Goal: Information Seeking & Learning: Learn about a topic

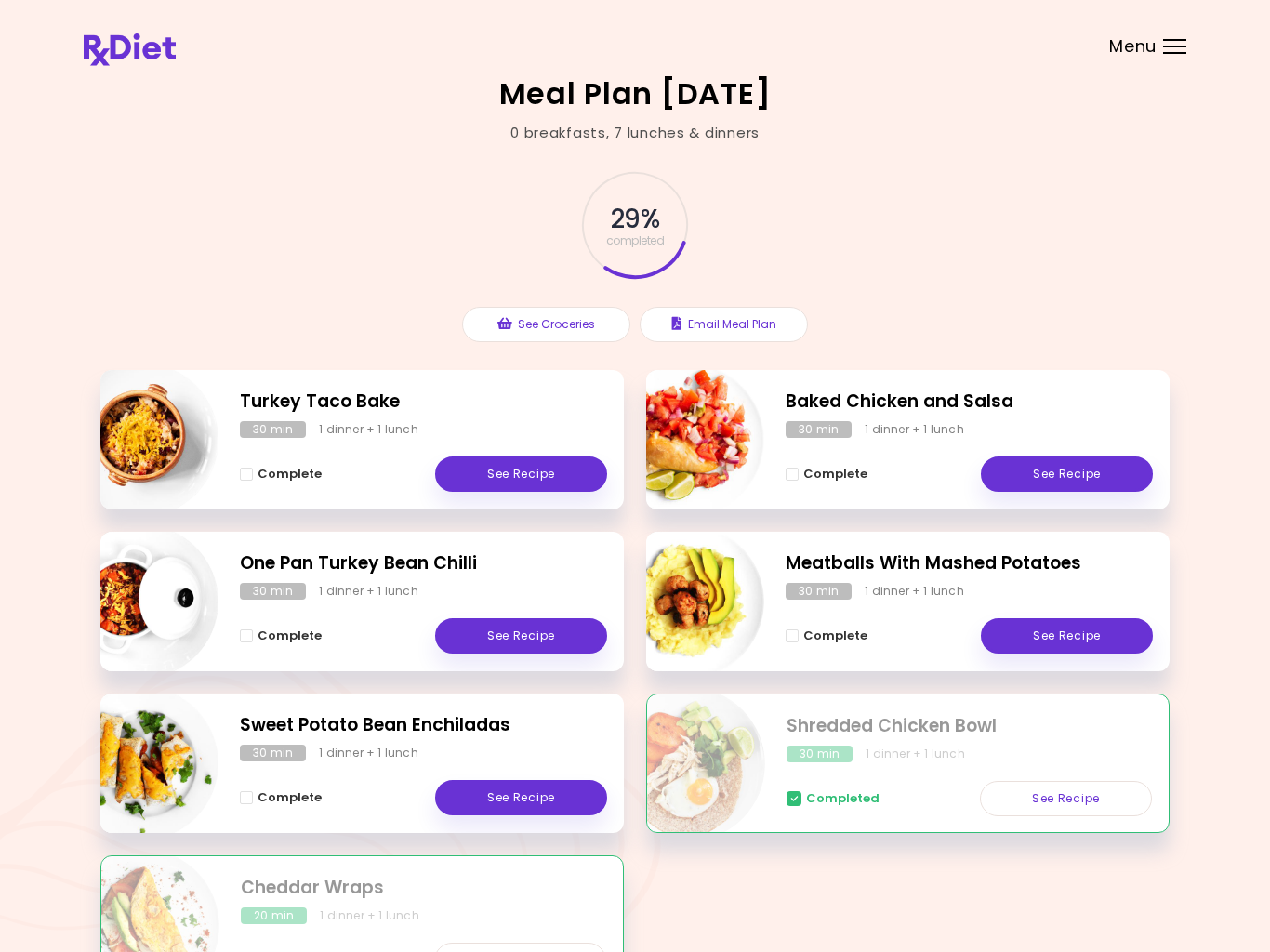
click at [756, 772] on img "Info - Shredded Chicken Bowl" at bounding box center [688, 763] width 154 height 154
select select "*"
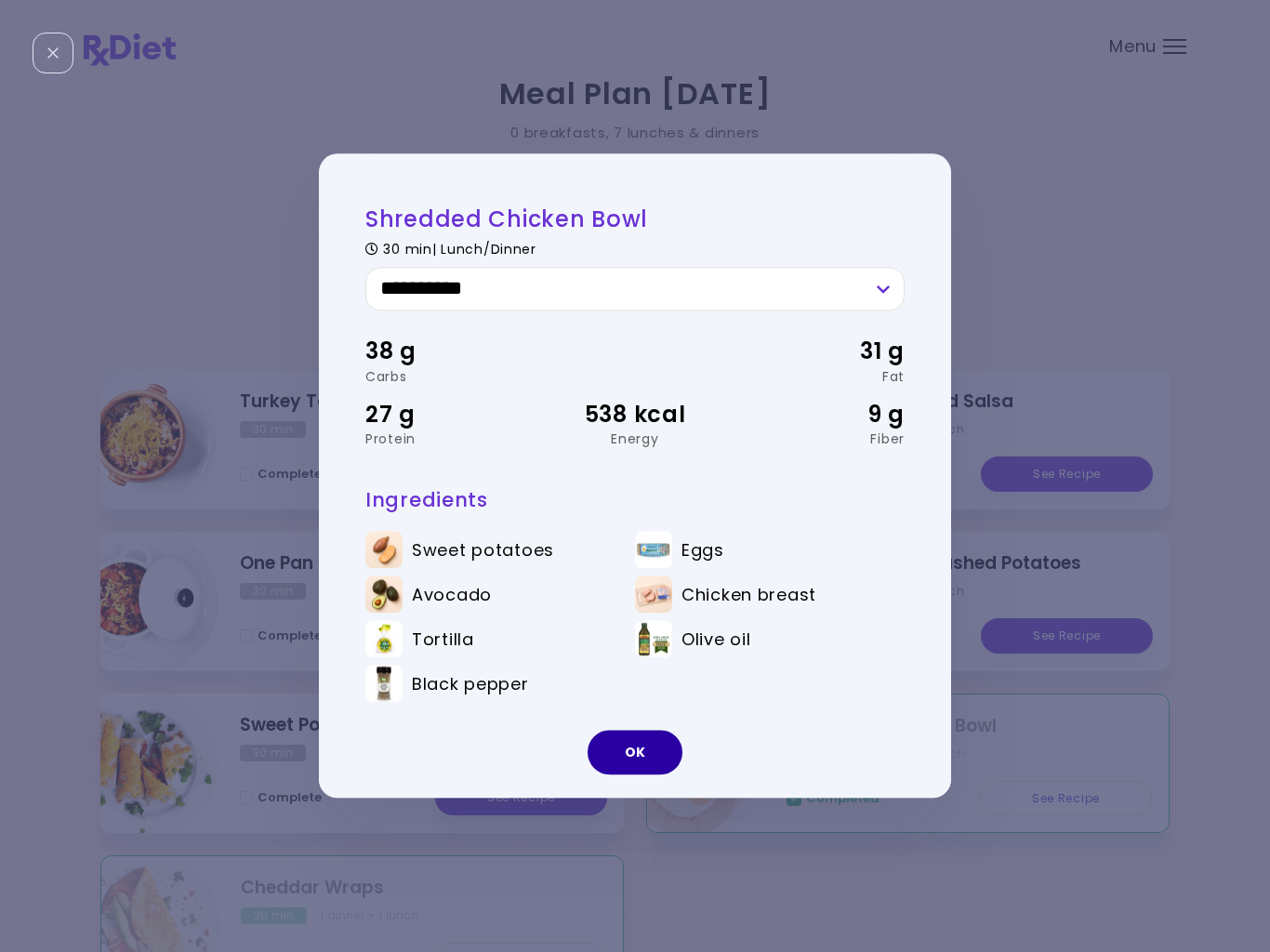
click at [659, 748] on button "OK" at bounding box center [634, 753] width 95 height 45
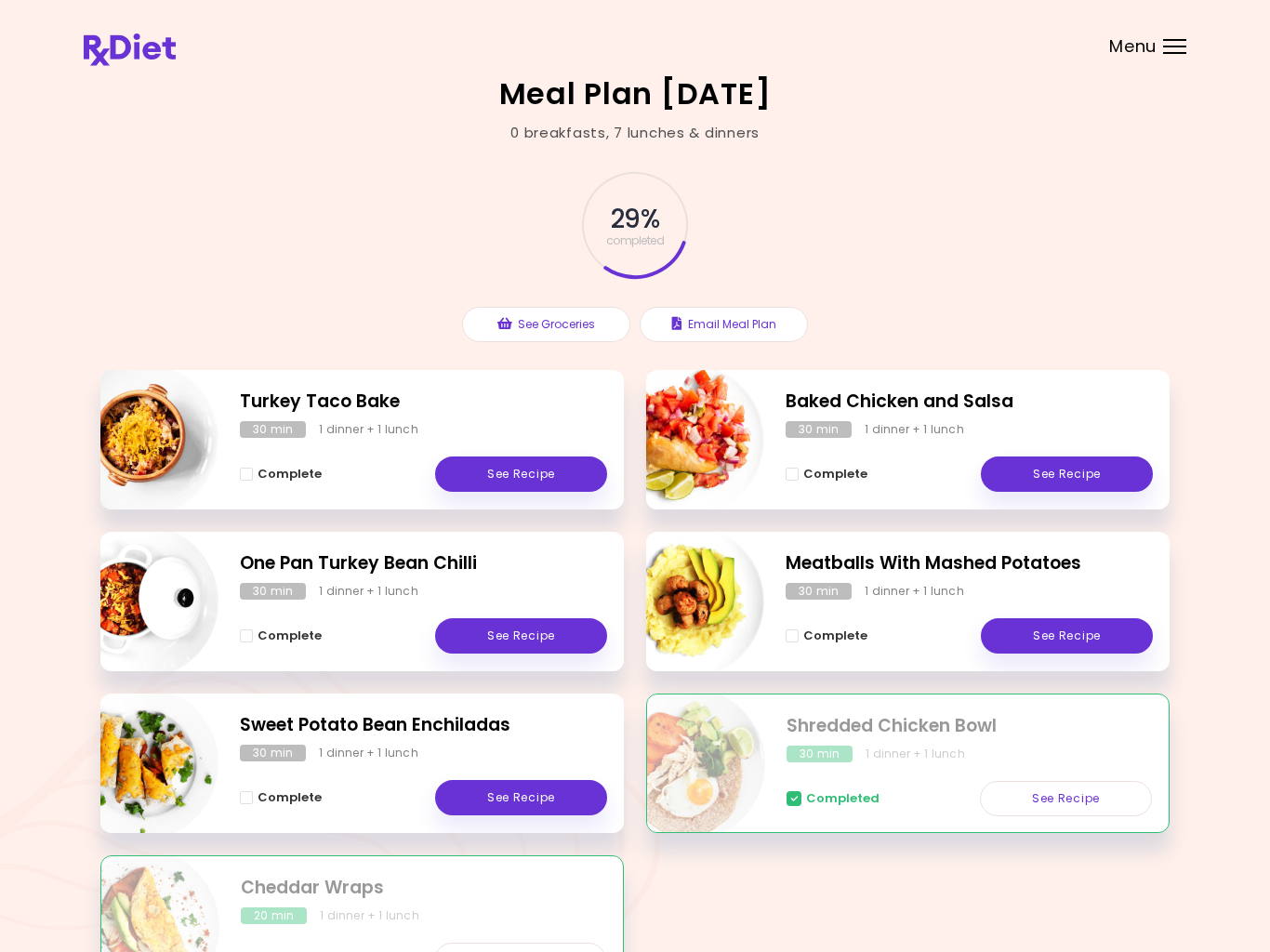
click at [1044, 807] on link "See Recipe" at bounding box center [1066, 798] width 172 height 35
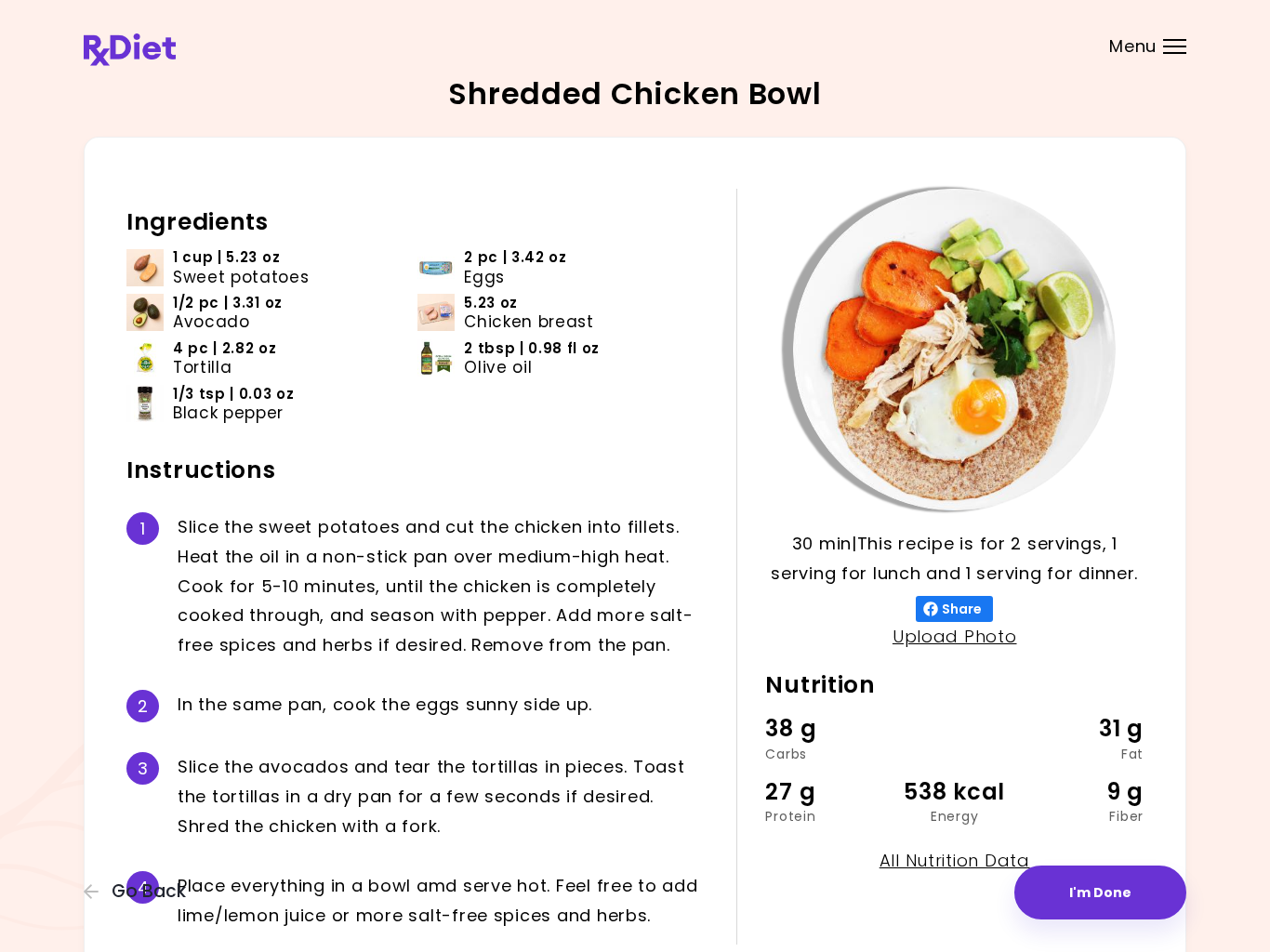
click at [68, 255] on div "Shredded Chicken Bowl 30 min 30 min | This recipe is for 2 servings, 1 serving …" at bounding box center [635, 537] width 1270 height 1076
click at [136, 278] on img at bounding box center [145, 267] width 37 height 37
click at [139, 283] on img at bounding box center [145, 267] width 37 height 37
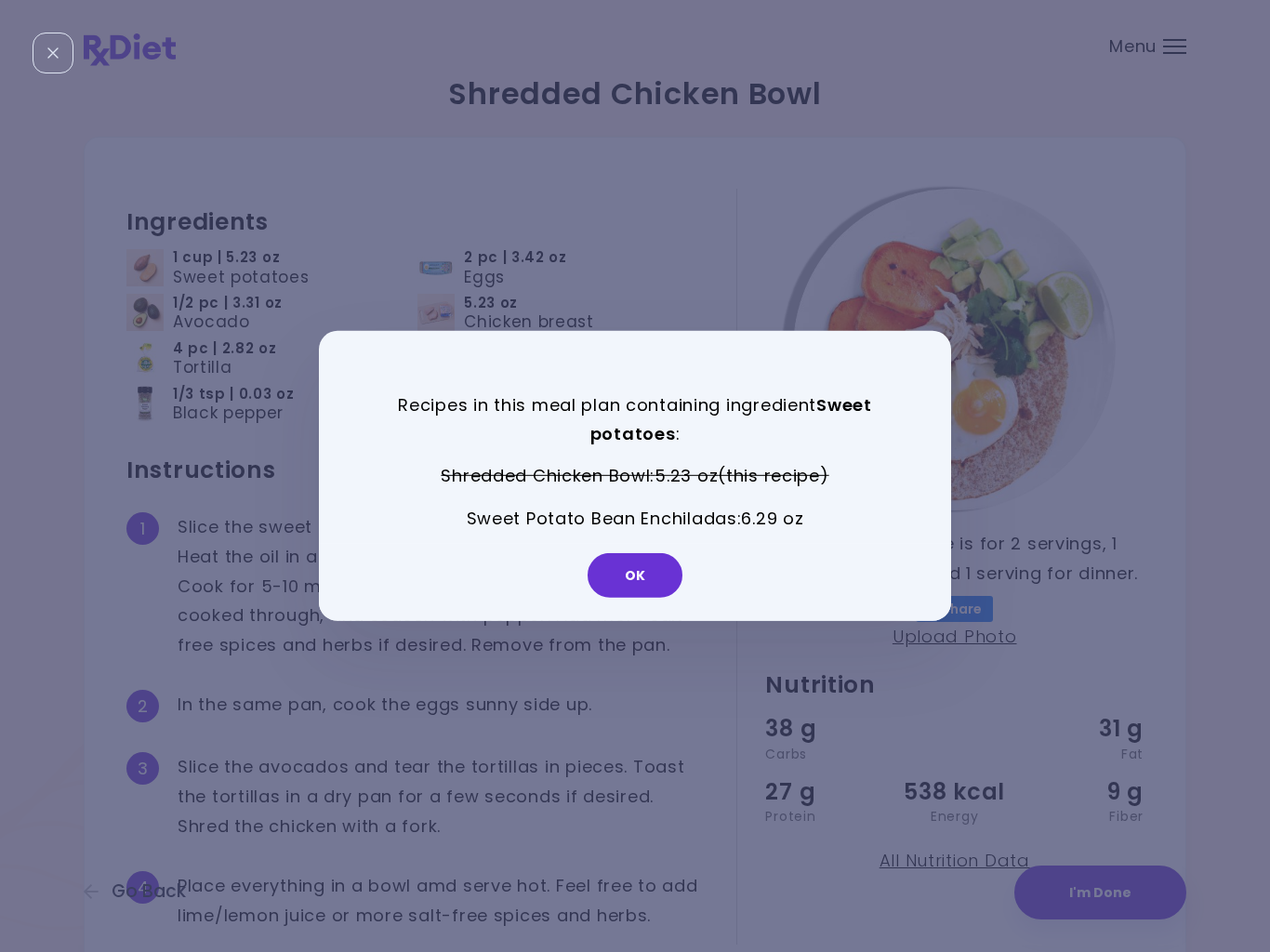
click at [631, 584] on button "OK" at bounding box center [634, 576] width 95 height 45
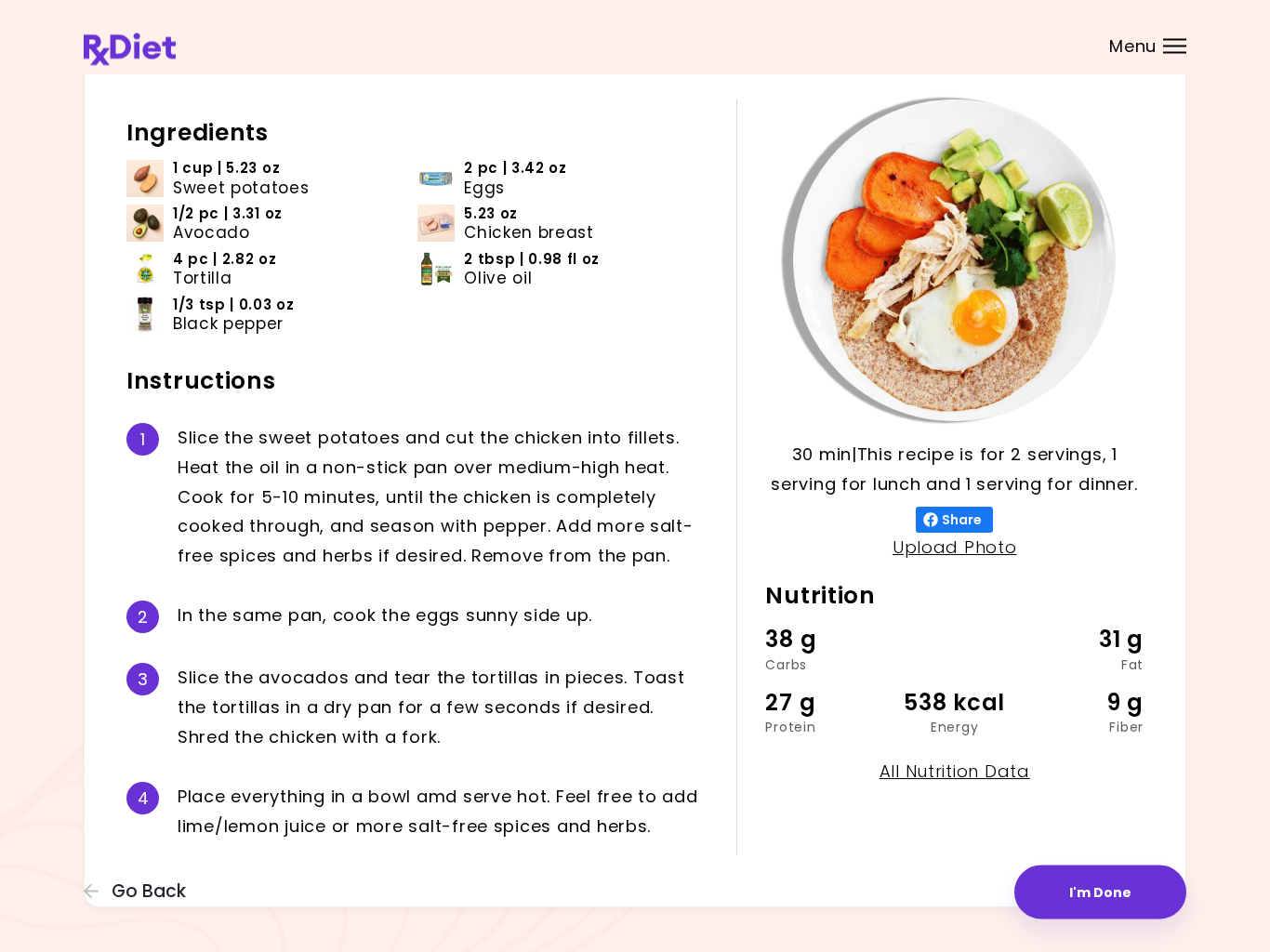
scroll to position [93, 0]
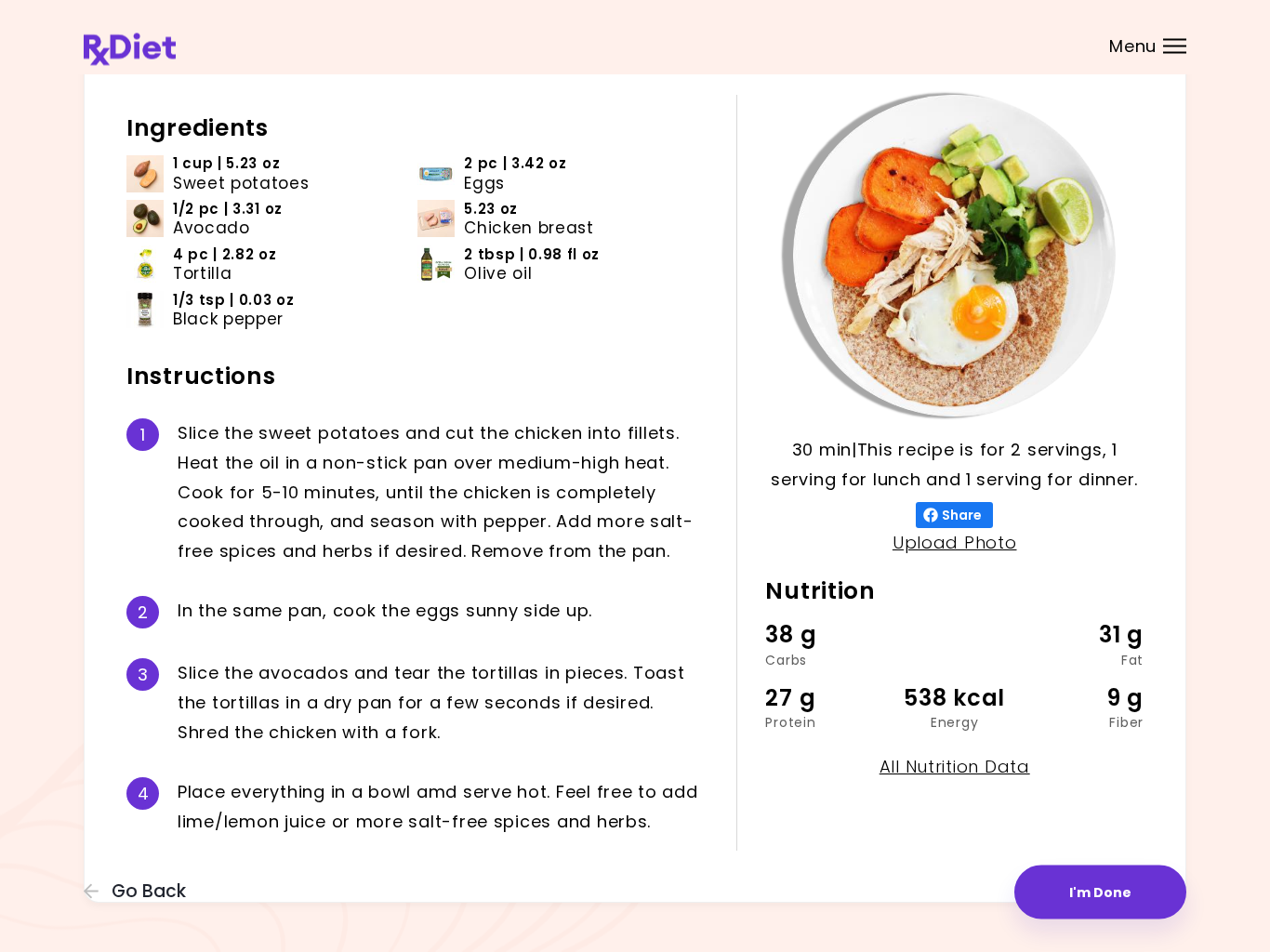
click at [650, 944] on div "Shredded Chicken Bowl 30 min 30 min | This recipe is for 2 servings, 1 serving …" at bounding box center [635, 444] width 1270 height 1076
click at [1171, 646] on div "30 min 30 min | This recipe is for 2 servings, 1 serving for lunch and 1 servin…" at bounding box center [634, 474] width 1102 height 861
click at [1123, 633] on div "31 g" at bounding box center [1080, 635] width 125 height 35
click at [922, 940] on div "Shredded Chicken Bowl 30 min 30 min | This recipe is for 2 servings, 1 serving …" at bounding box center [635, 444] width 1270 height 1076
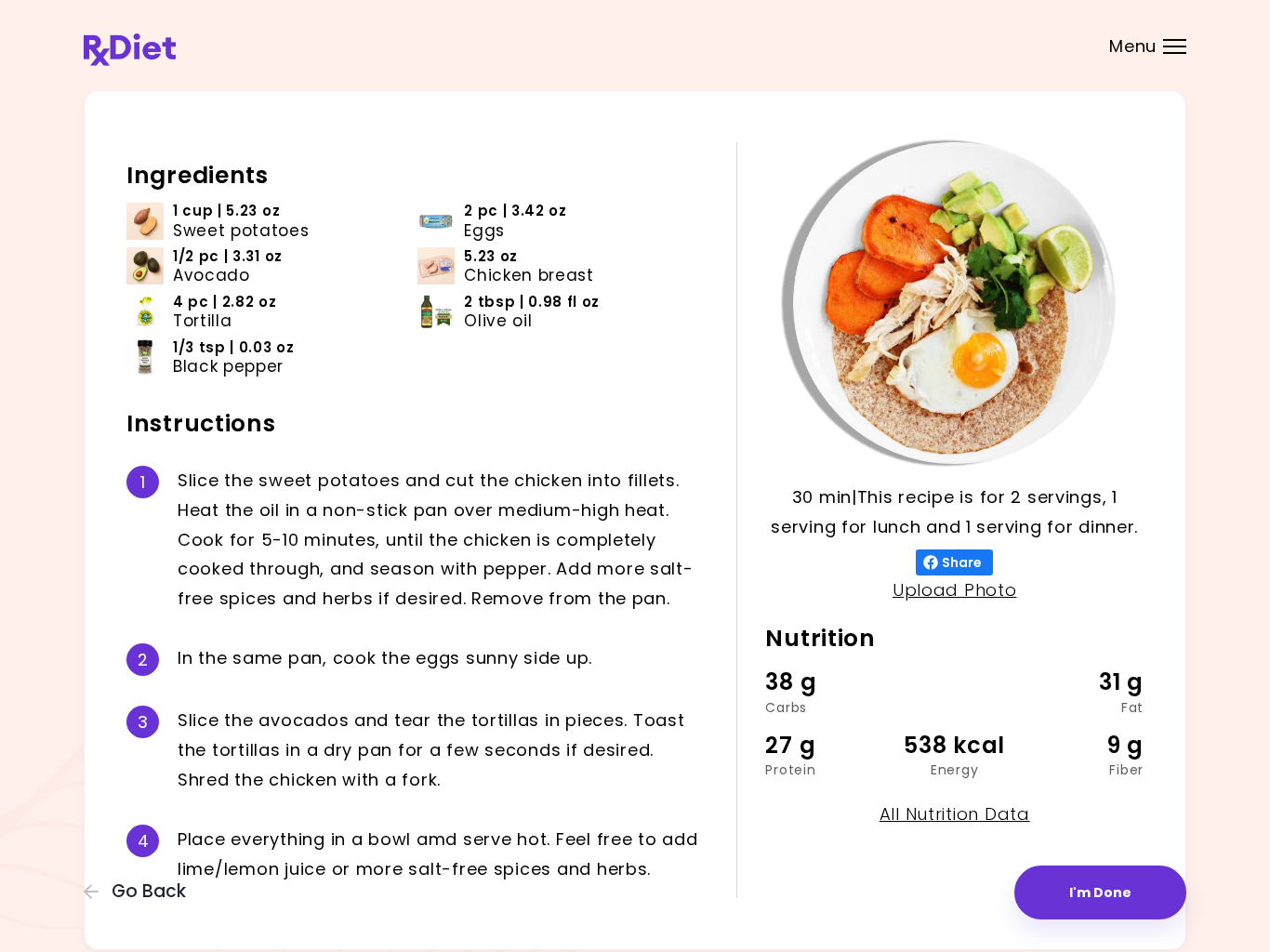
scroll to position [0, 0]
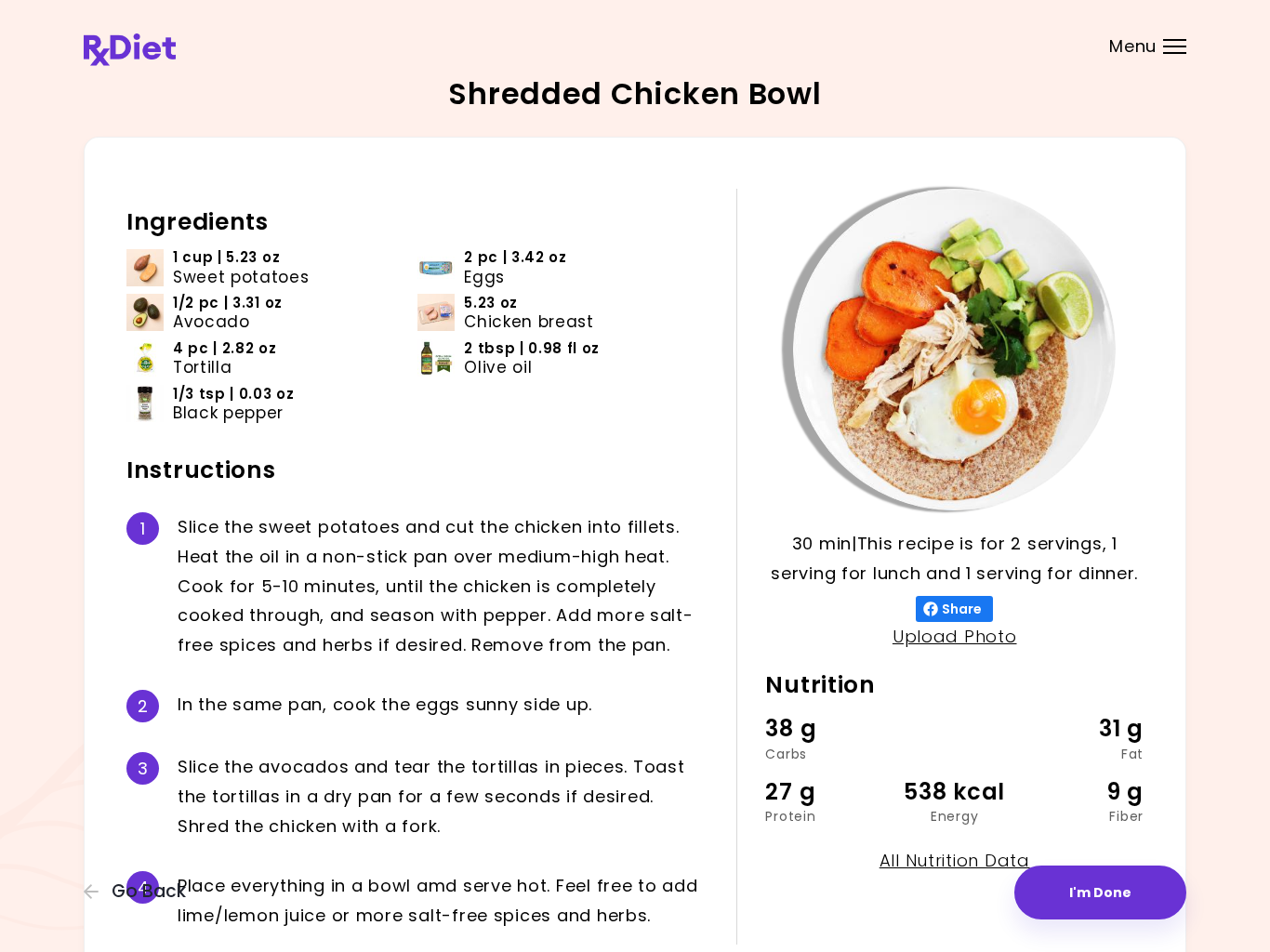
click at [146, 895] on span "Go Back" at bounding box center [148, 891] width 75 height 20
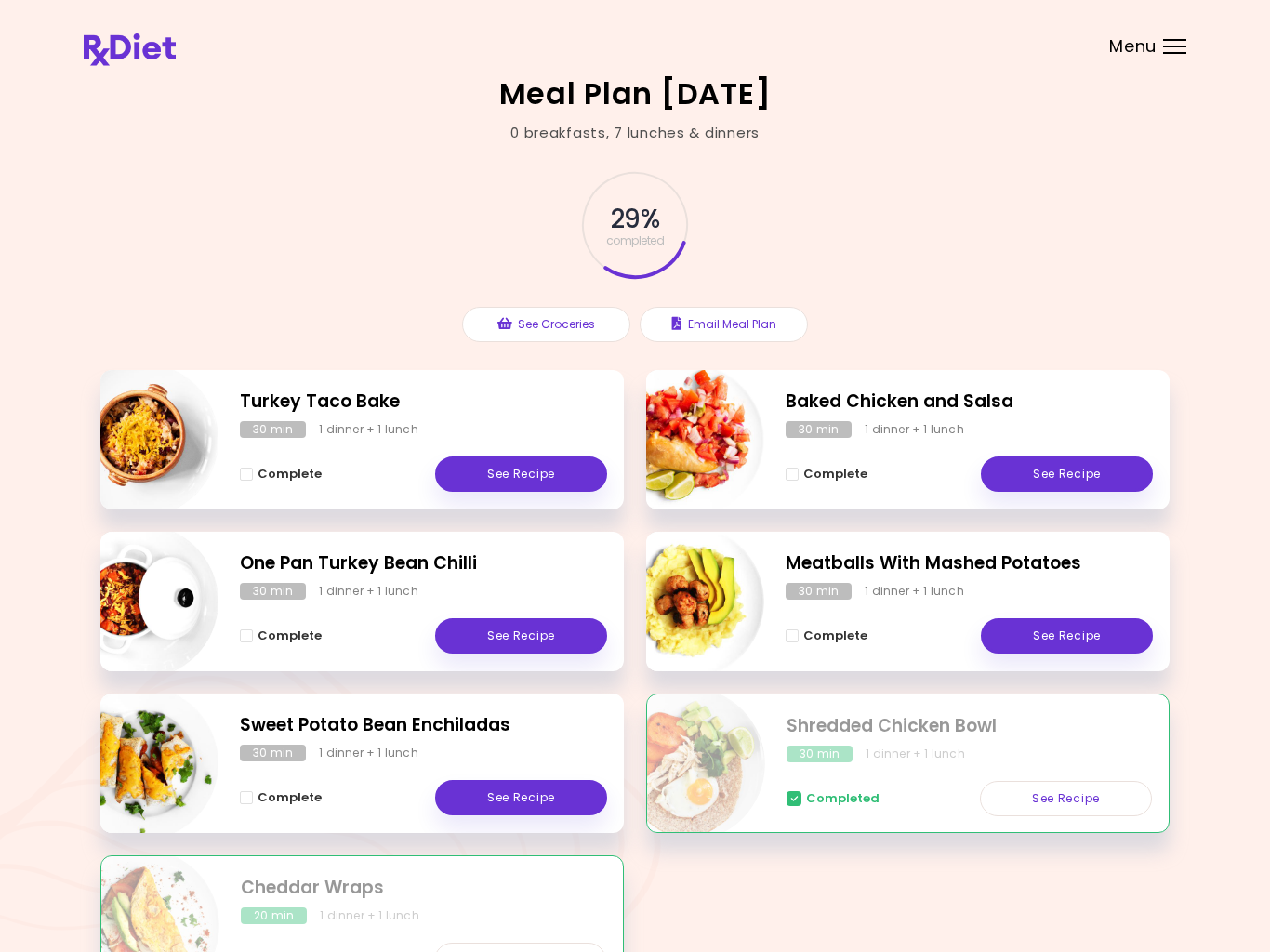
click at [528, 631] on link "See Recipe" at bounding box center [521, 635] width 172 height 35
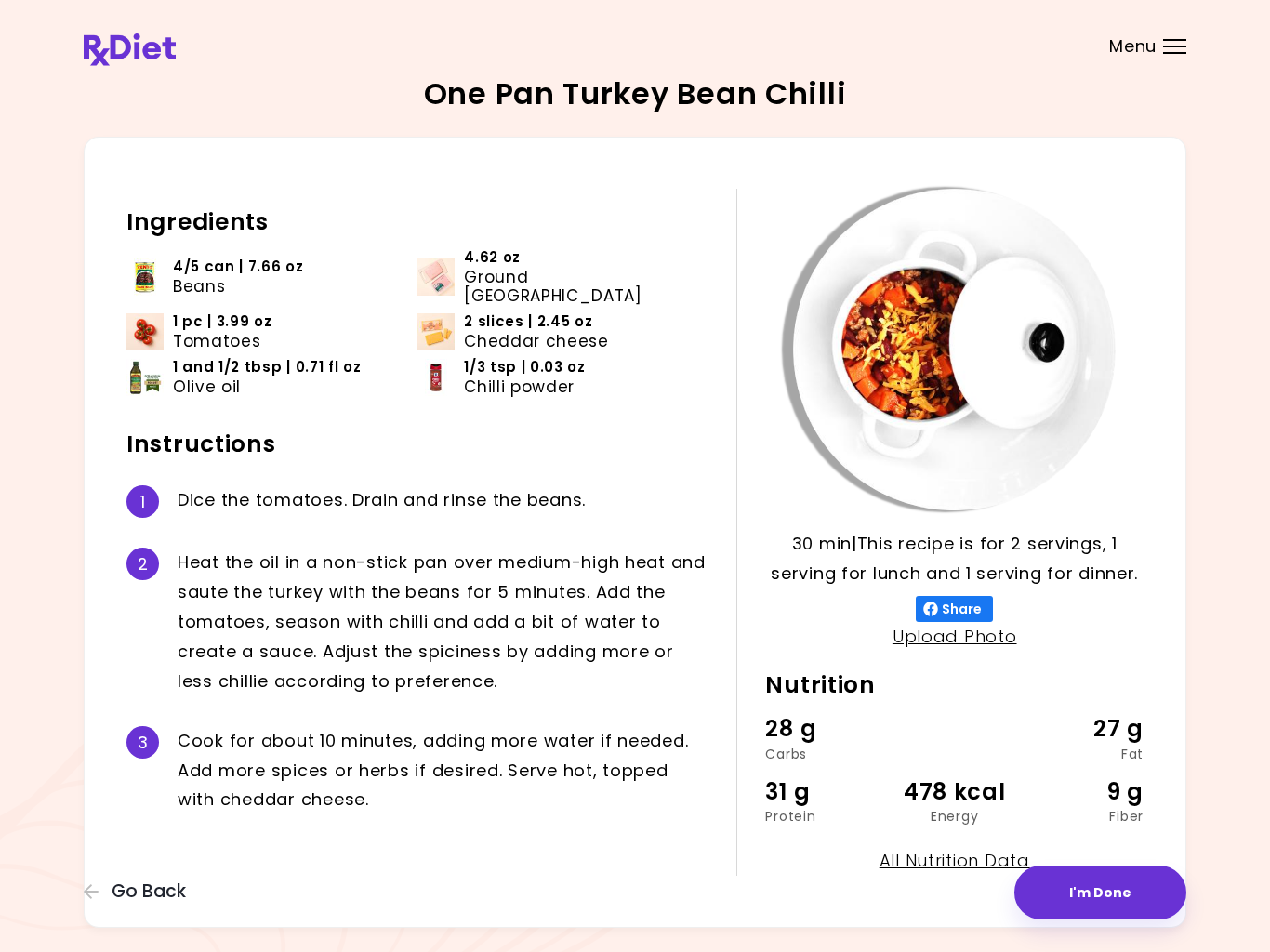
click at [134, 901] on span "Go Back" at bounding box center [148, 891] width 75 height 20
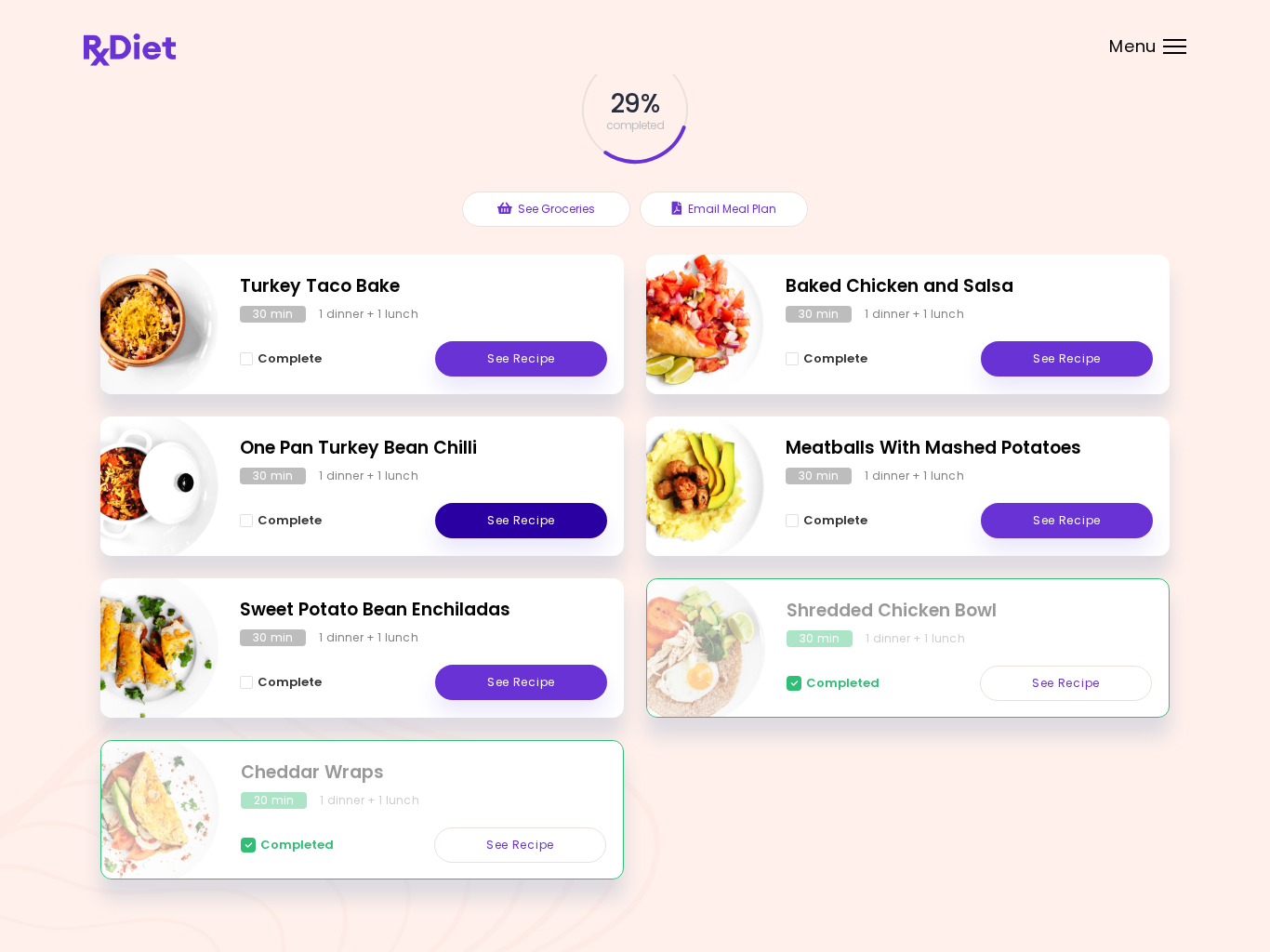
scroll to position [143, 0]
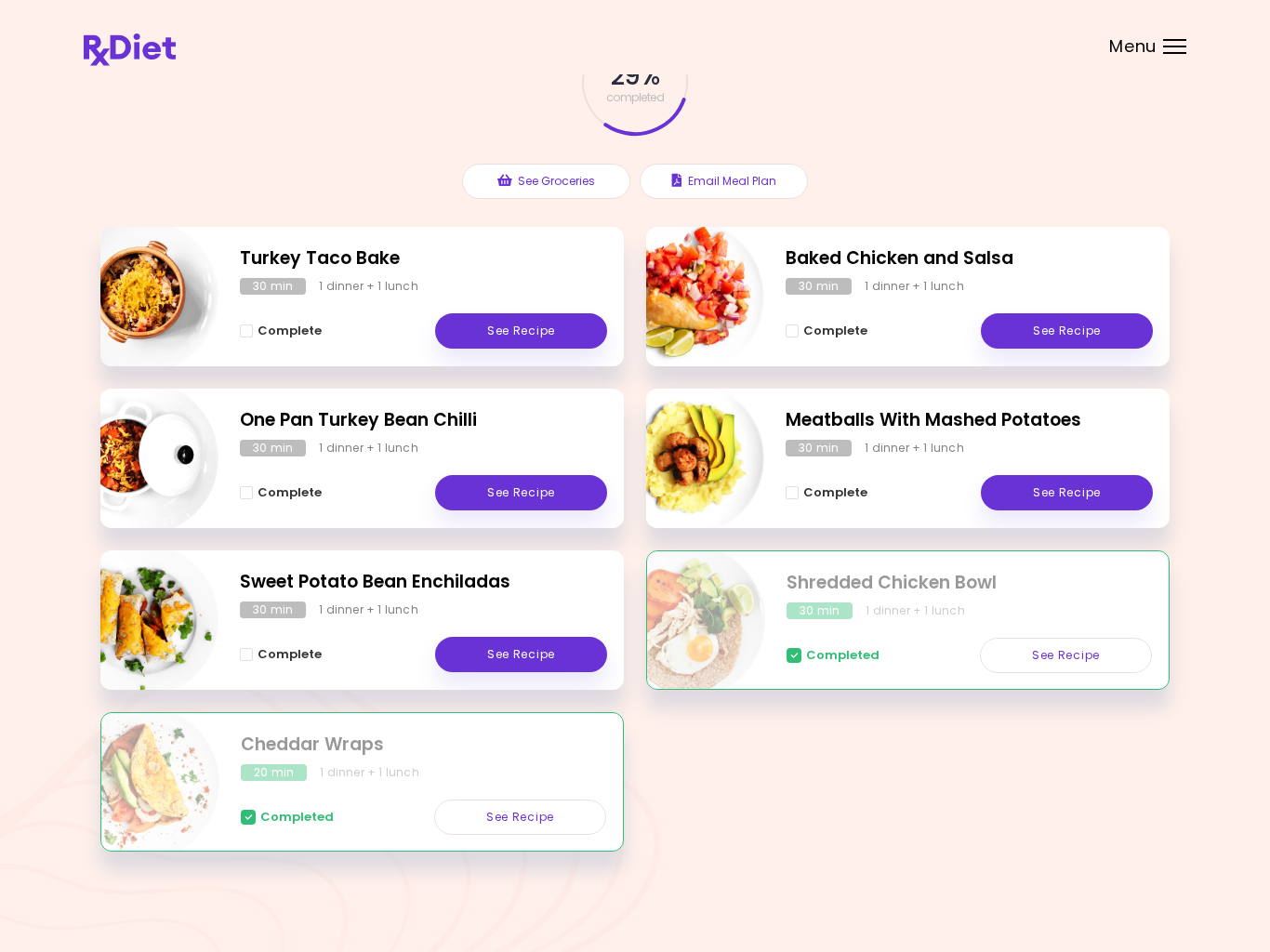
click at [531, 652] on link "See Recipe" at bounding box center [521, 654] width 172 height 35
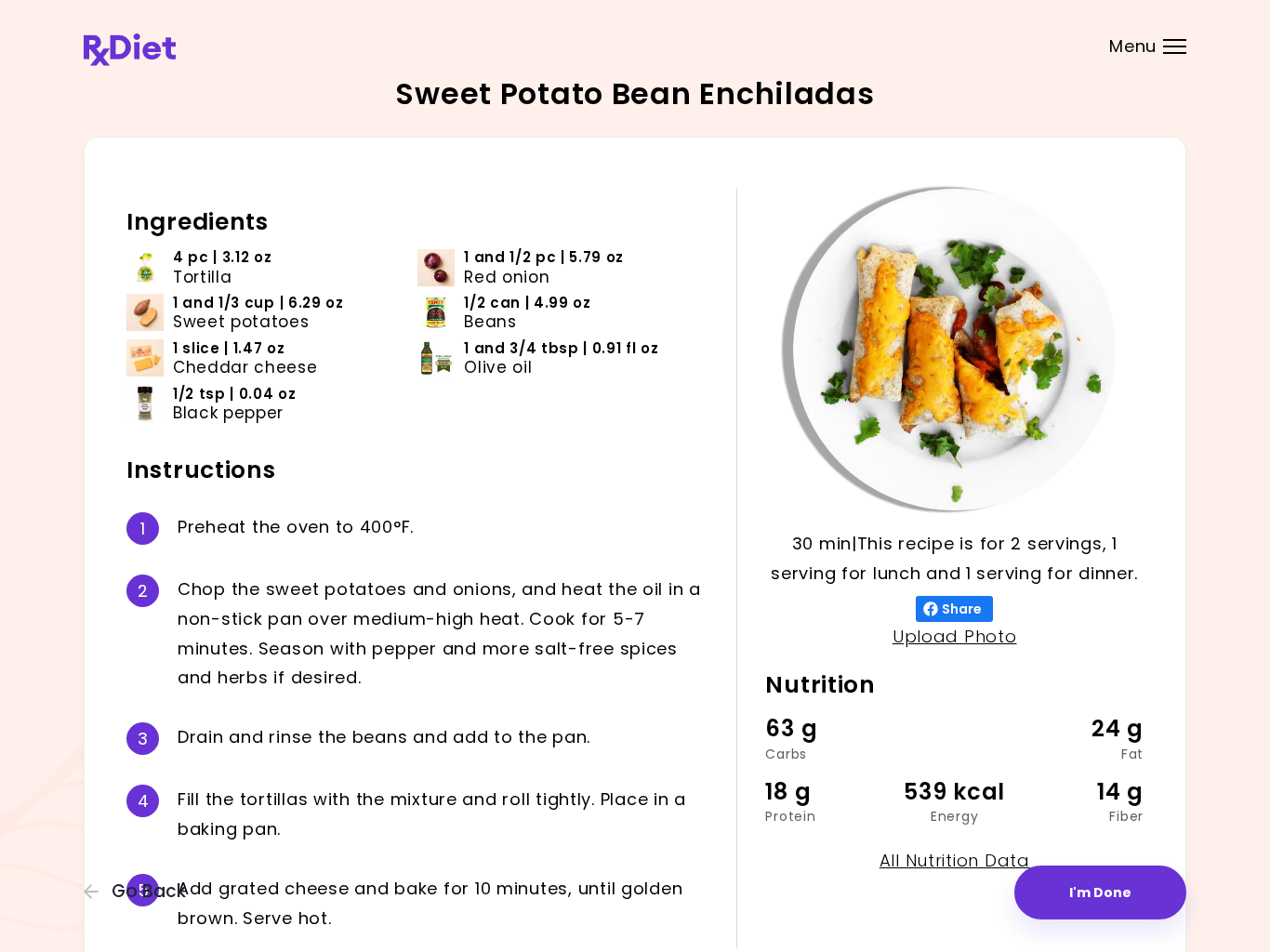
click at [117, 899] on span "Go Back" at bounding box center [148, 891] width 75 height 20
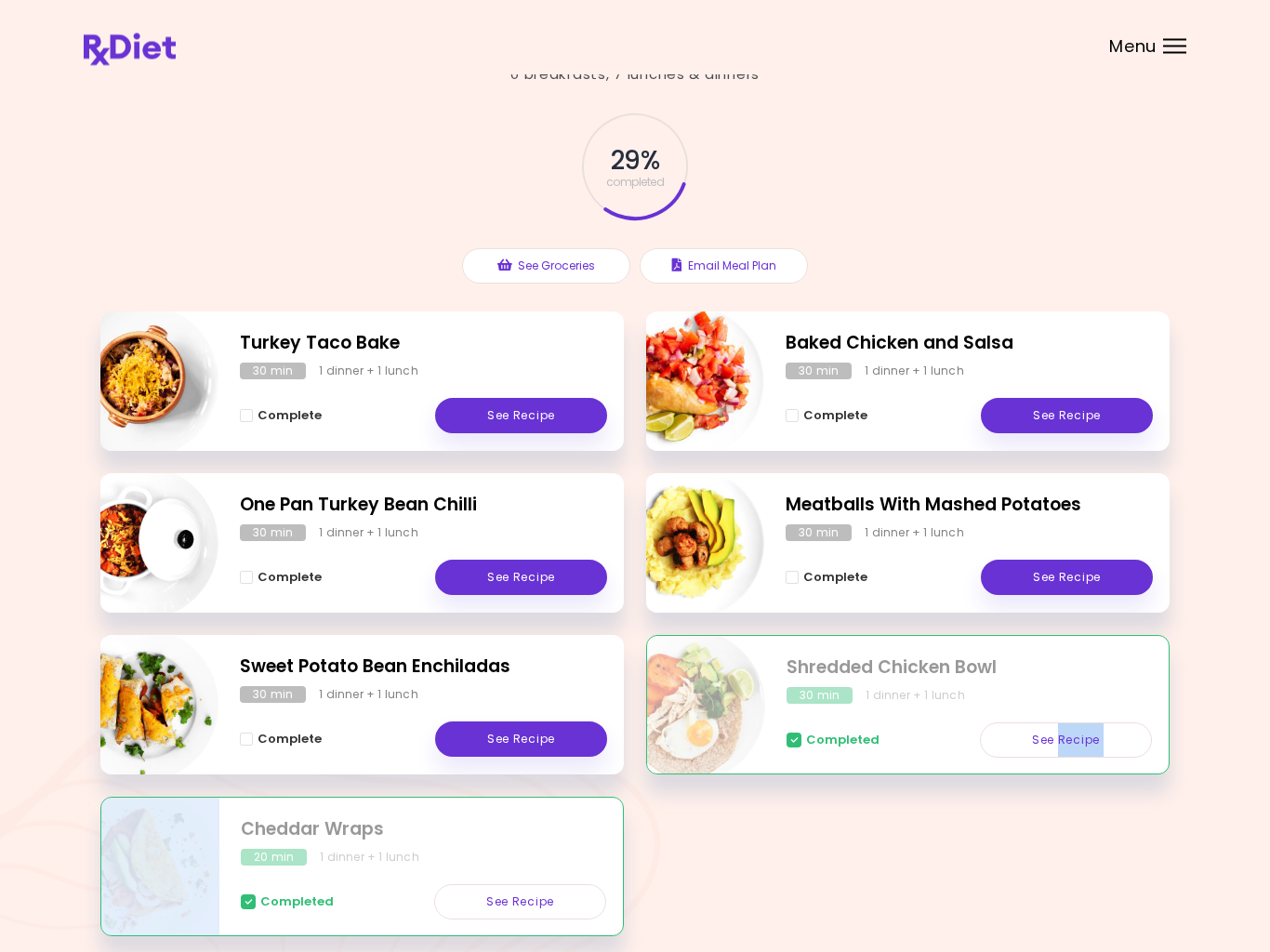
scroll to position [64, 0]
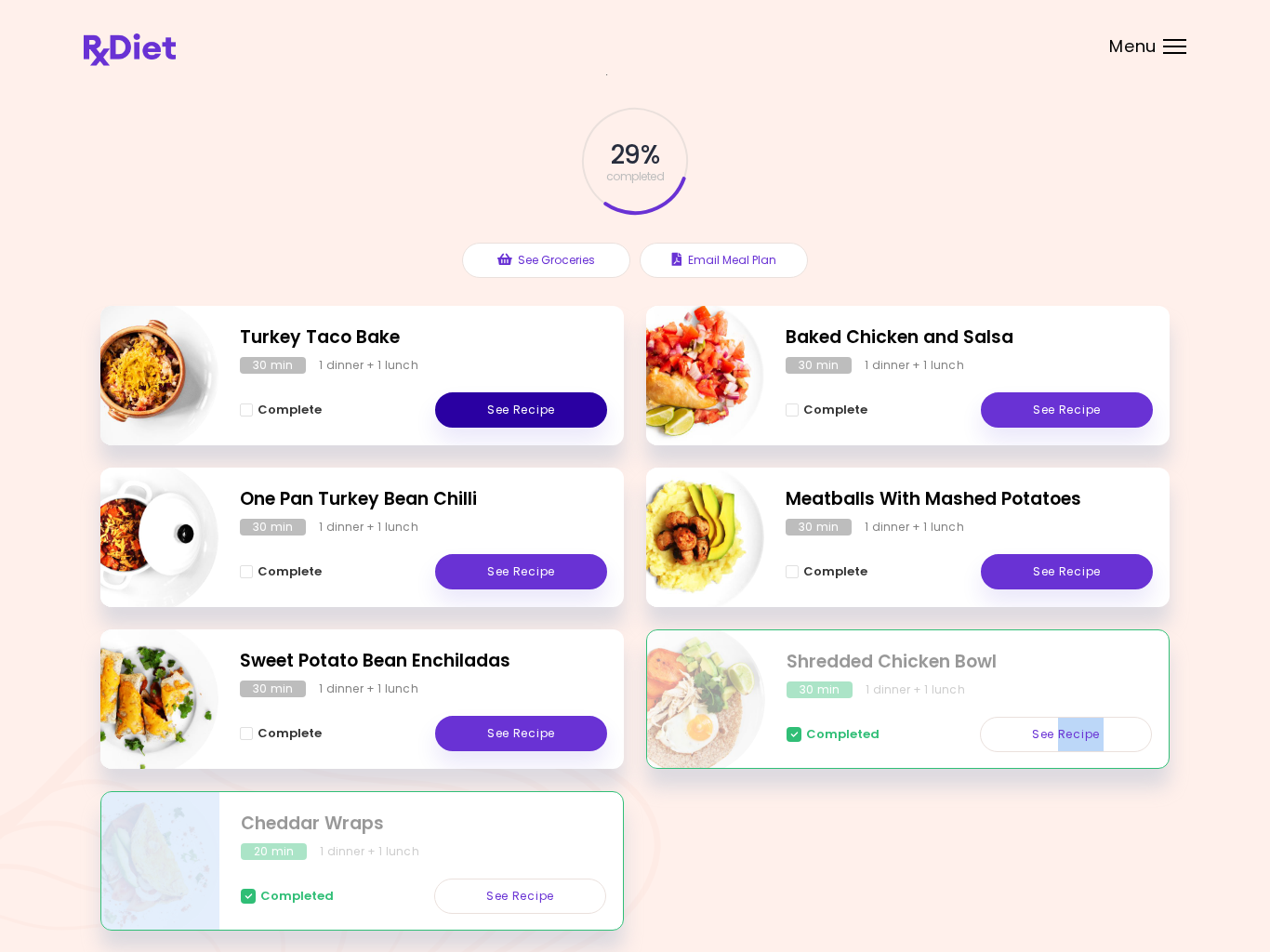
click at [523, 413] on link "See Recipe" at bounding box center [521, 410] width 172 height 35
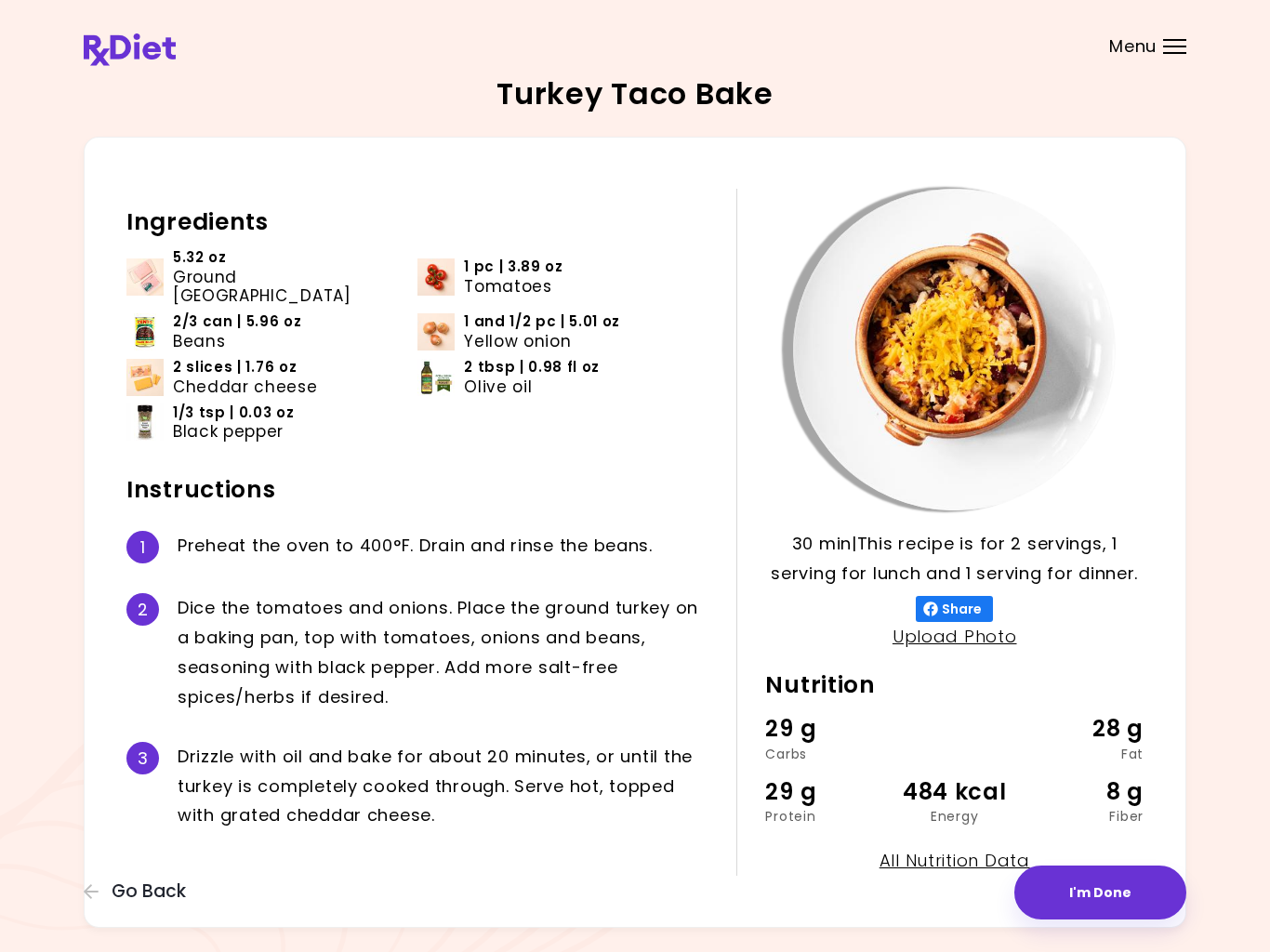
click at [523, 413] on ul "5.32 oz Ground turkey 1 pc | 3.89 oz Tomatoes 2/3 can | 5.96 oz Beans 1 and 1/2…" at bounding box center [418, 351] width 582 height 208
click at [1116, 895] on button "I'm Done" at bounding box center [1100, 893] width 172 height 54
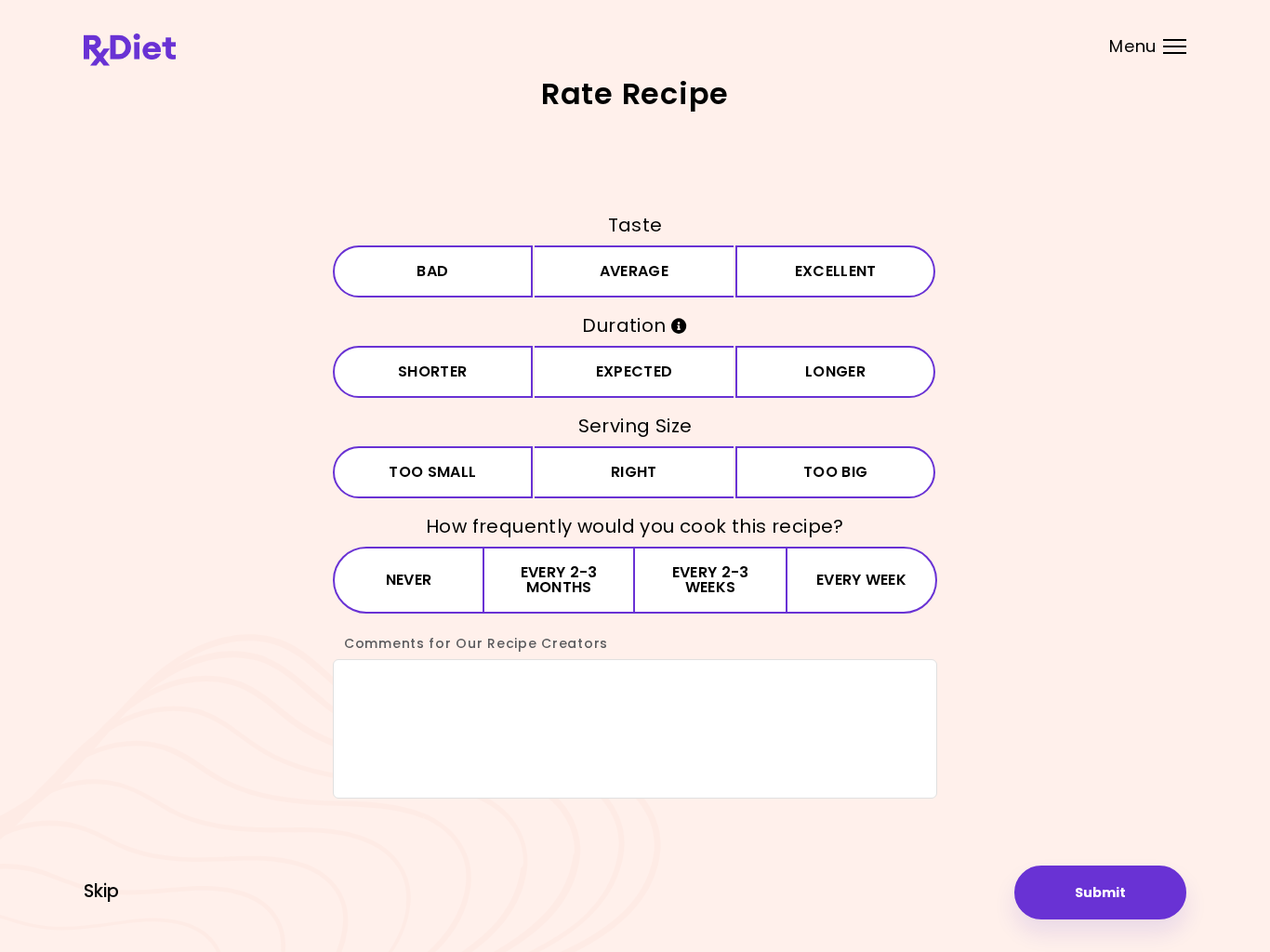
click at [111, 898] on span "Skip" at bounding box center [101, 891] width 35 height 20
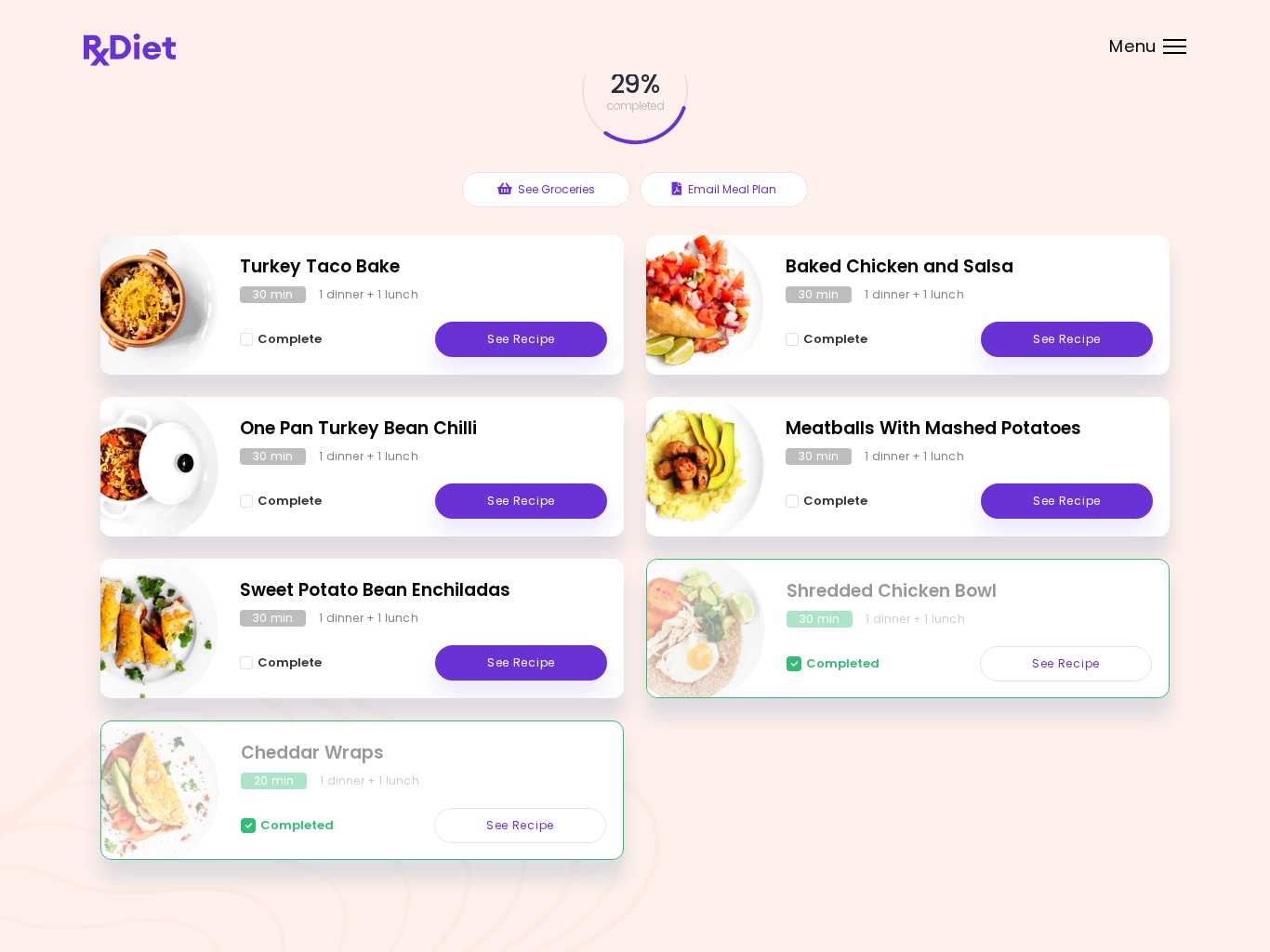
scroll to position [143, 0]
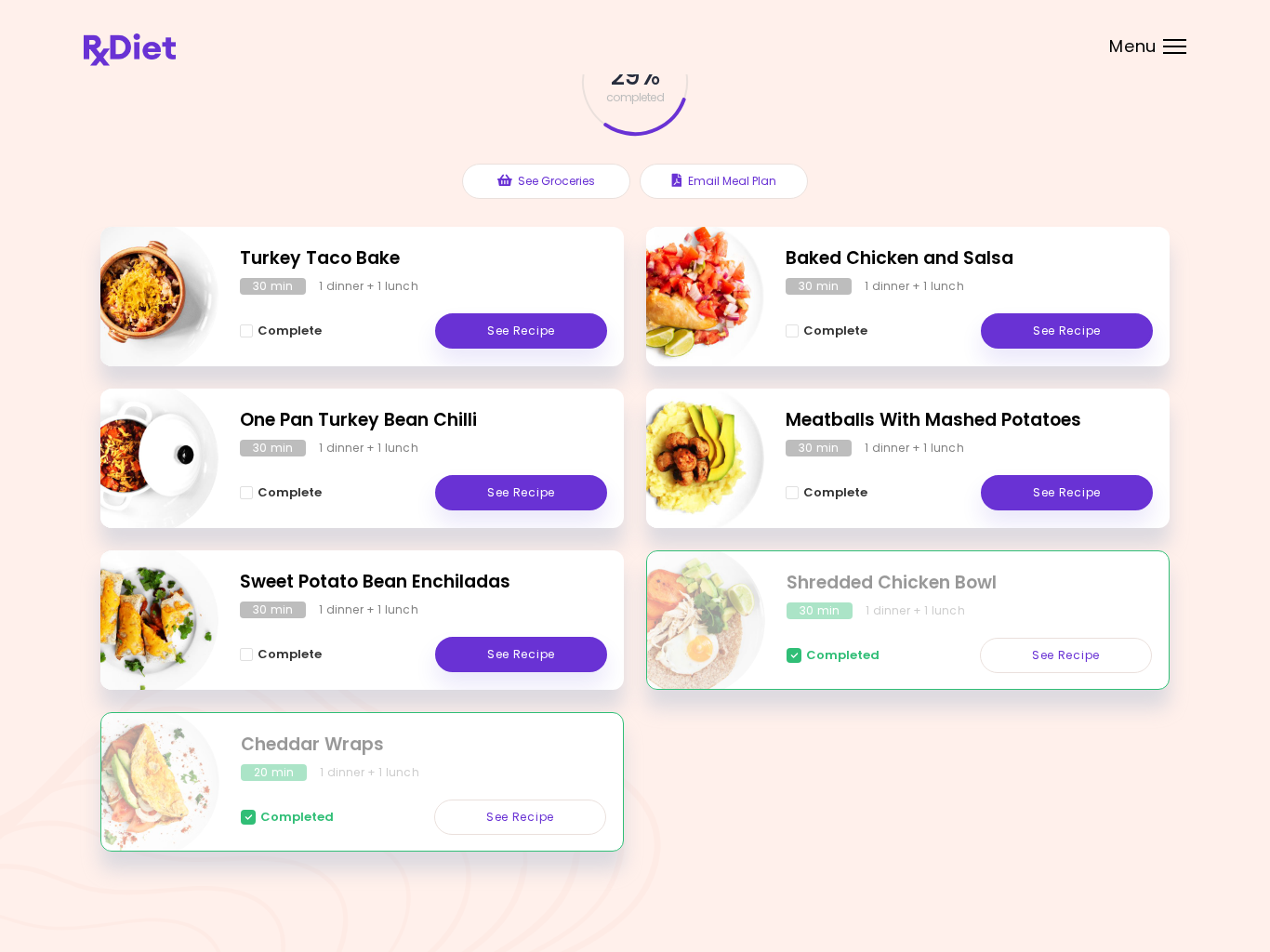
click at [1040, 663] on link "See Recipe" at bounding box center [1066, 655] width 172 height 35
